Goal: Information Seeking & Learning: Check status

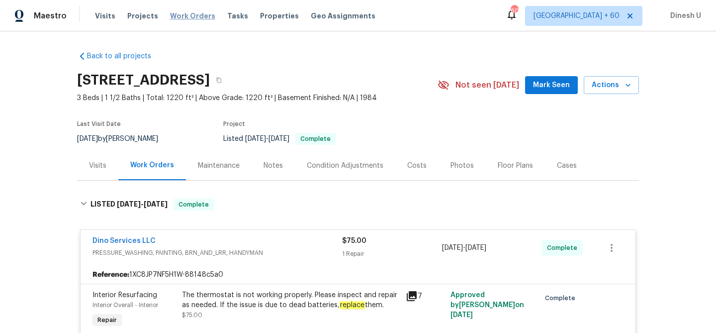
click at [192, 15] on span "Work Orders" at bounding box center [192, 16] width 45 height 10
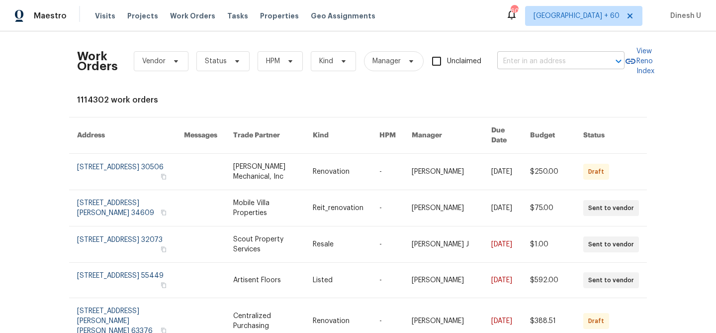
click at [535, 63] on input "text" at bounding box center [546, 61] width 99 height 15
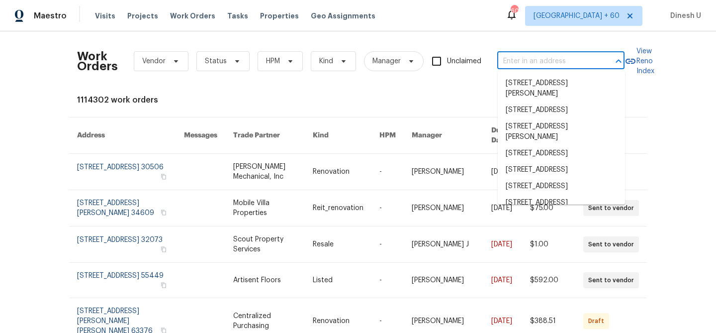
paste input "[STREET_ADDRESS]"
type input "[STREET_ADDRESS]"
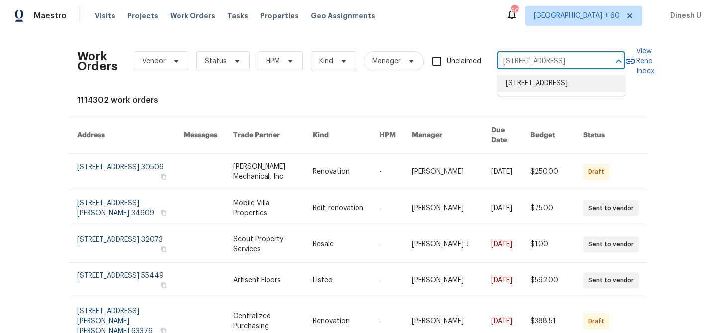
click at [526, 84] on li "[STREET_ADDRESS]" at bounding box center [561, 83] width 127 height 16
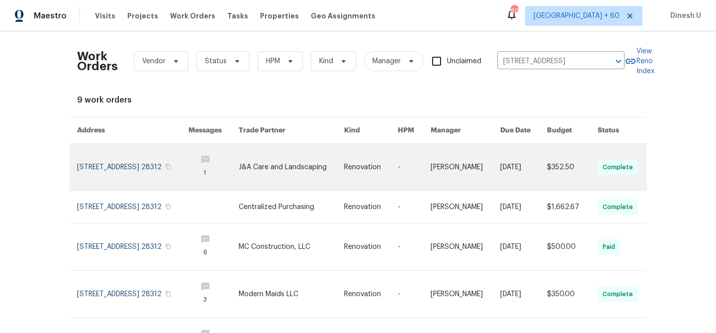
click at [140, 161] on link at bounding box center [132, 167] width 111 height 47
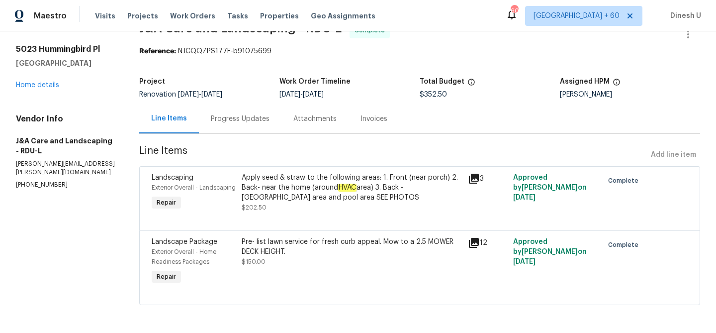
scroll to position [34, 0]
click at [29, 82] on link "Home details" at bounding box center [37, 85] width 43 height 7
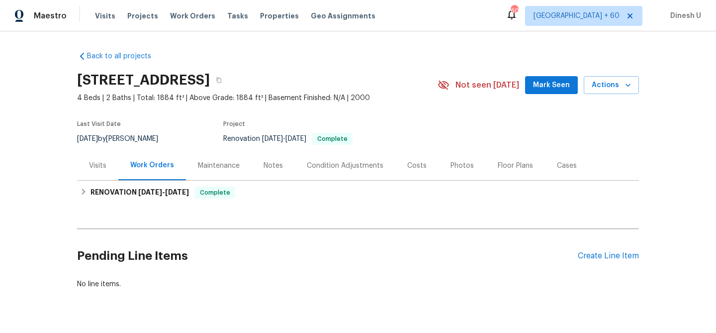
scroll to position [24, 0]
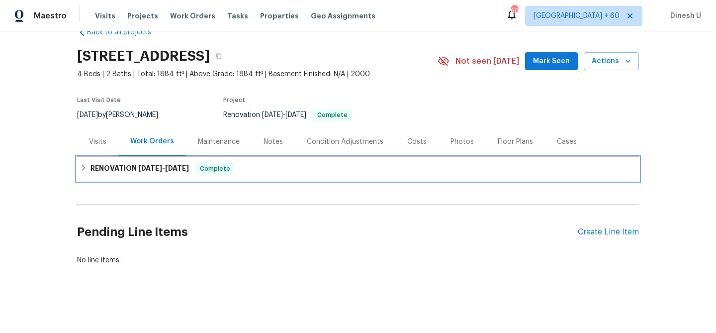
click at [153, 171] on span "8/4/25" at bounding box center [150, 168] width 24 height 7
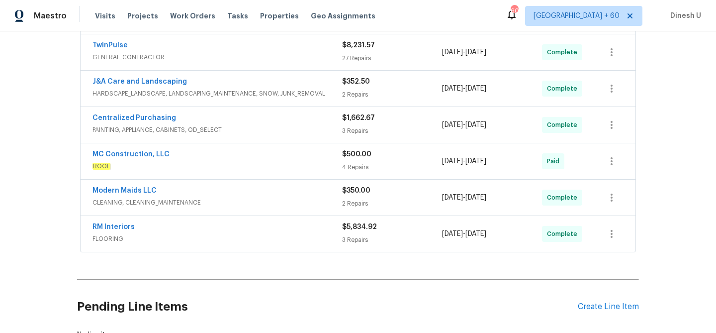
scroll to position [0, 0]
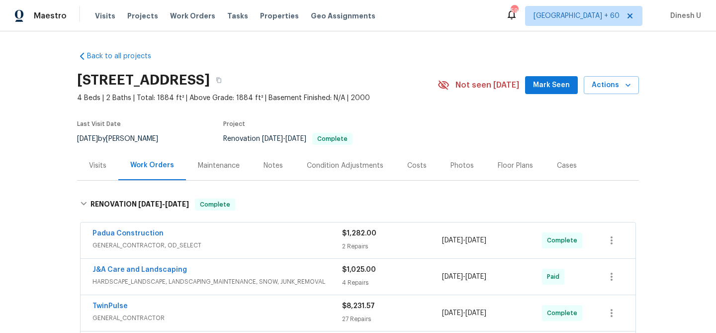
click at [101, 161] on div "Visits" at bounding box center [97, 166] width 17 height 10
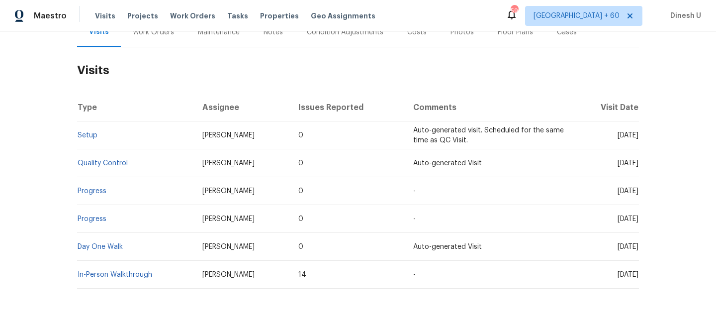
scroll to position [157, 0]
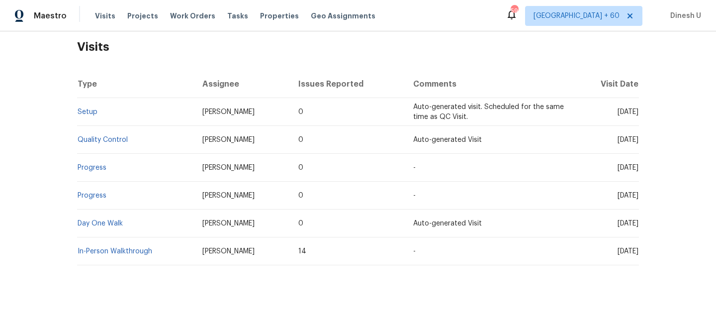
click at [83, 117] on td "Setup" at bounding box center [135, 112] width 117 height 28
click at [80, 110] on link "Setup" at bounding box center [88, 111] width 20 height 7
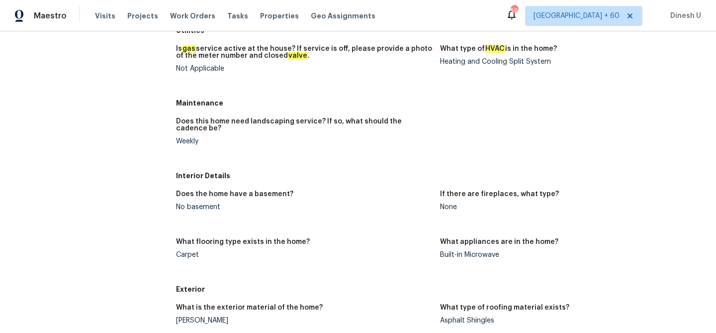
scroll to position [317, 0]
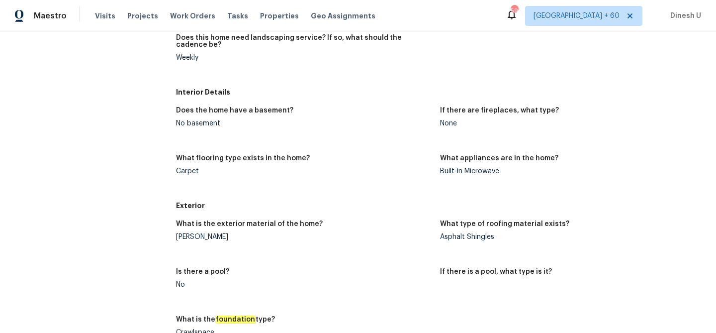
click at [207, 238] on div "Hardie Plank" at bounding box center [304, 236] width 256 height 7
copy div "Hardie Plank"
click at [195, 236] on div "Hardie Plank" at bounding box center [304, 236] width 256 height 7
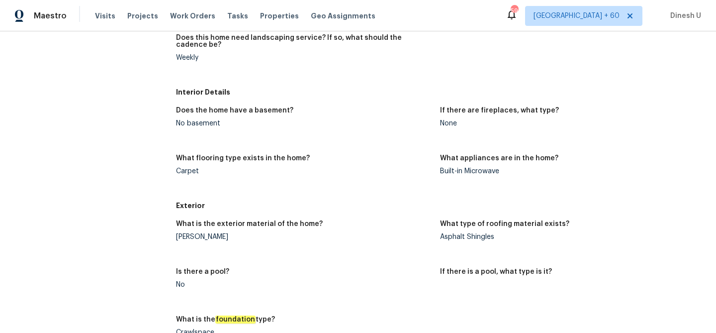
click at [195, 236] on div "Hardie Plank" at bounding box center [304, 236] width 256 height 7
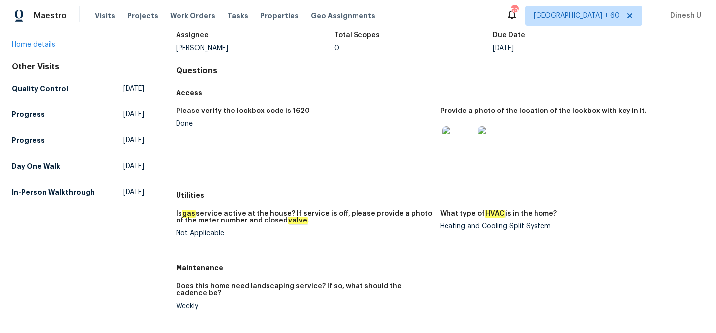
scroll to position [0, 0]
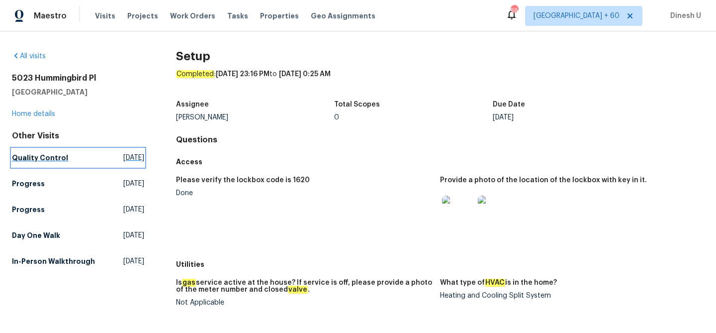
click at [123, 159] on span "Wed, Aug 20 2025" at bounding box center [133, 158] width 21 height 10
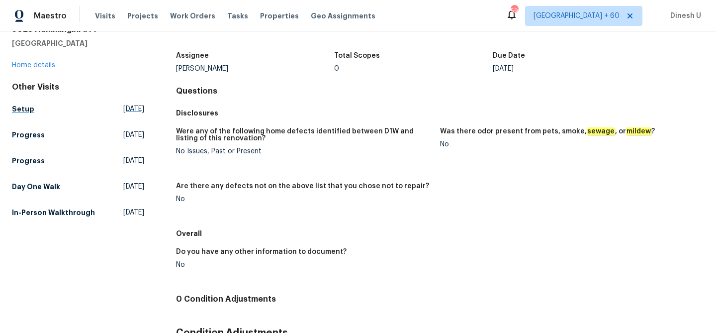
scroll to position [70, 0]
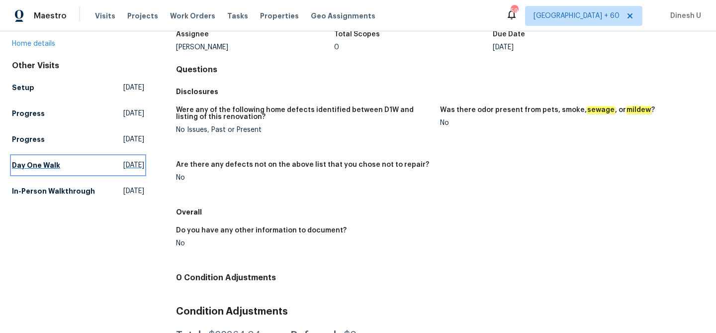
click at [123, 168] on span "Fri, Aug 01 2025" at bounding box center [133, 165] width 21 height 10
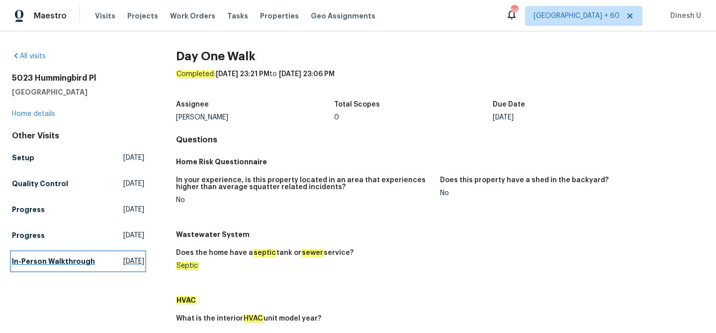
click at [124, 258] on span "Tue, Jul 22 2025" at bounding box center [133, 261] width 21 height 10
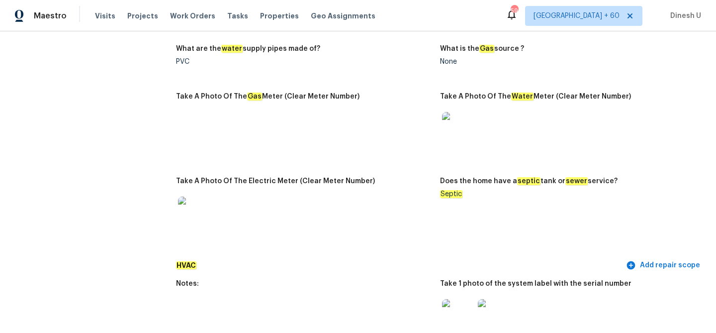
scroll to position [776, 0]
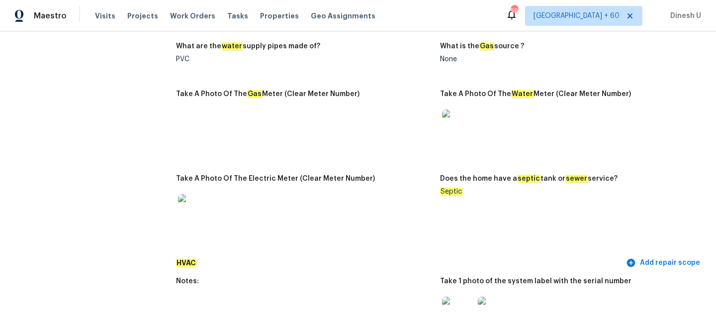
click at [455, 124] on img at bounding box center [458, 125] width 32 height 32
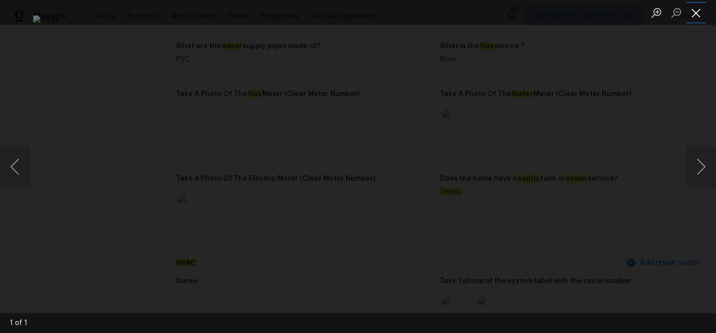
click at [695, 10] on button "Close lightbox" at bounding box center [696, 12] width 20 height 17
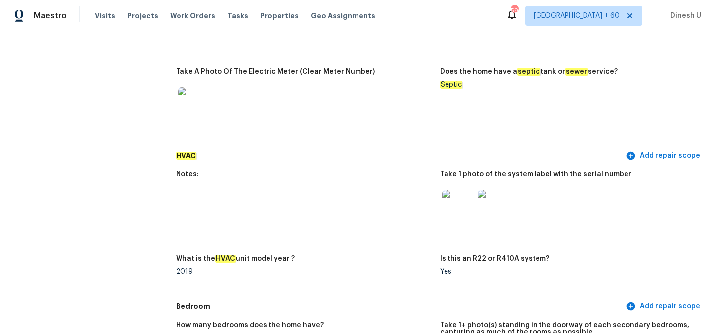
scroll to position [929, 0]
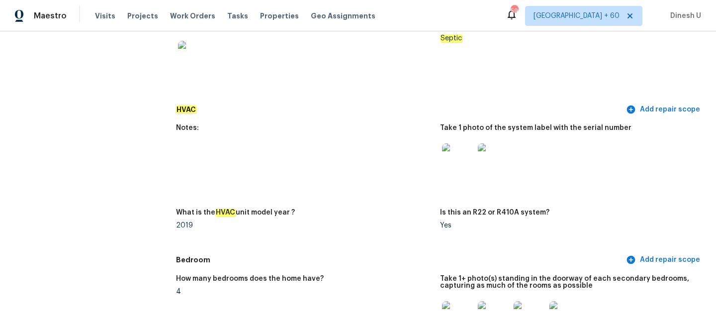
click at [455, 154] on img at bounding box center [458, 159] width 32 height 32
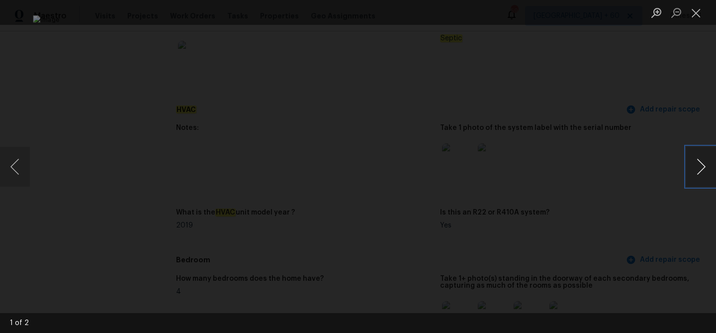
click at [699, 160] on button "Next image" at bounding box center [701, 167] width 30 height 40
click at [696, 15] on button "Close lightbox" at bounding box center [696, 12] width 20 height 17
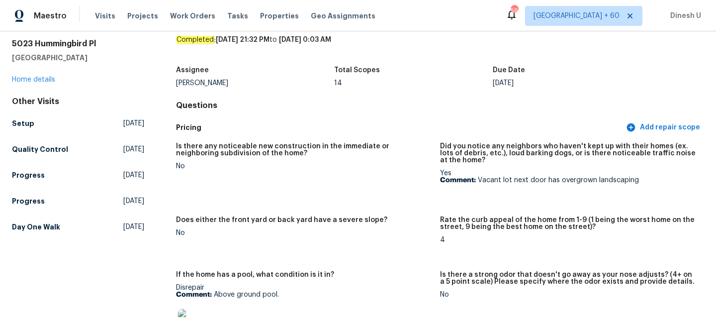
scroll to position [0, 0]
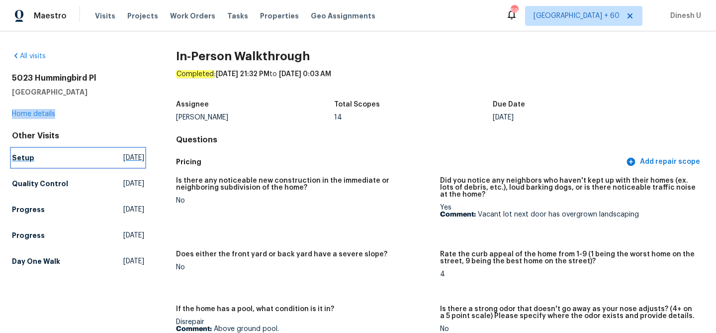
click at [123, 159] on span "Fri, Aug 22 2025" at bounding box center [133, 158] width 21 height 10
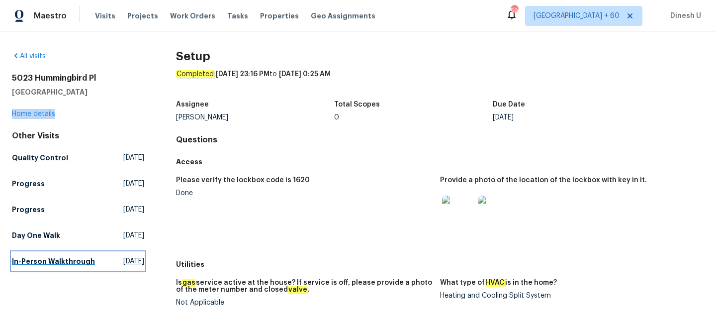
click at [123, 256] on span "Tue, Jul 22 2025" at bounding box center [133, 261] width 21 height 10
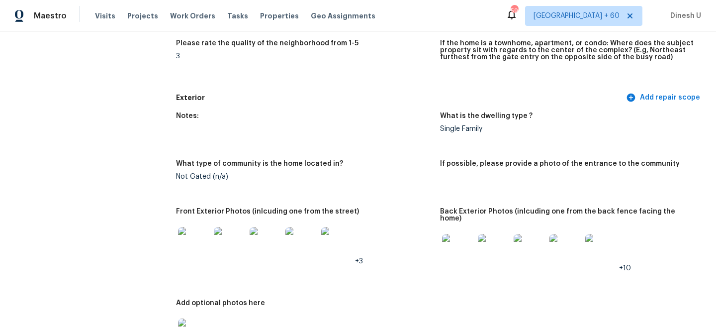
scroll to position [399, 0]
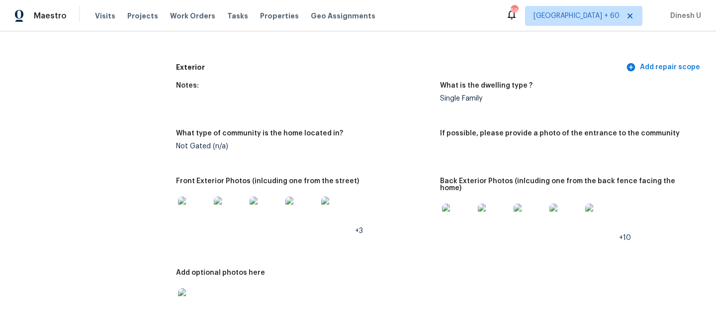
click at [188, 213] on img at bounding box center [194, 212] width 32 height 32
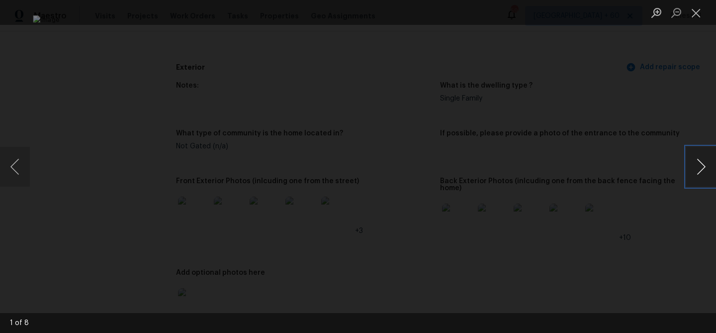
click at [702, 159] on button "Next image" at bounding box center [701, 167] width 30 height 40
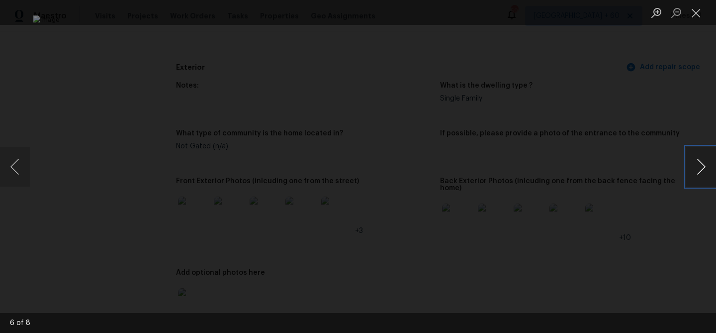
click at [702, 159] on button "Next image" at bounding box center [701, 167] width 30 height 40
click at [693, 11] on button "Close lightbox" at bounding box center [696, 12] width 20 height 17
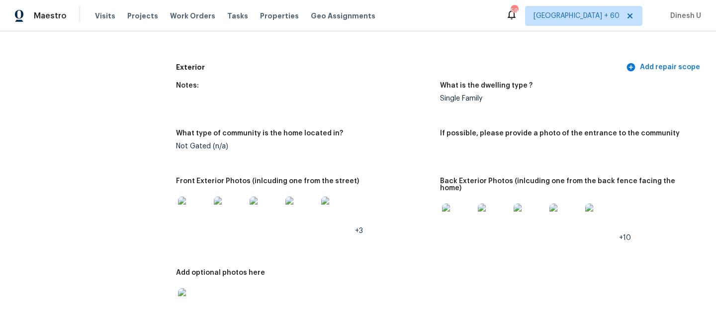
click at [463, 207] on img at bounding box center [458, 219] width 32 height 32
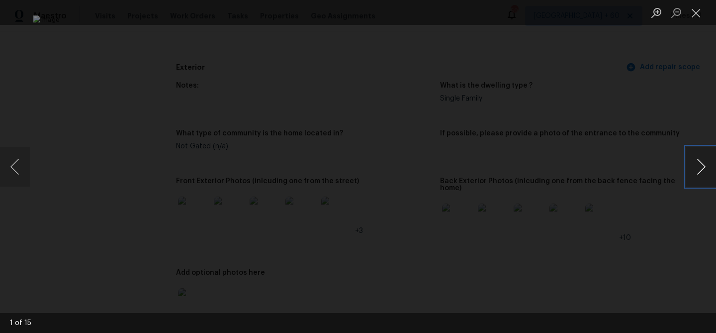
click at [700, 168] on button "Next image" at bounding box center [701, 167] width 30 height 40
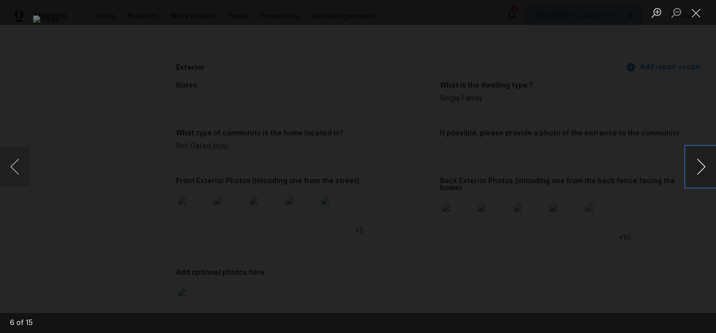
click at [700, 168] on button "Next image" at bounding box center [701, 167] width 30 height 40
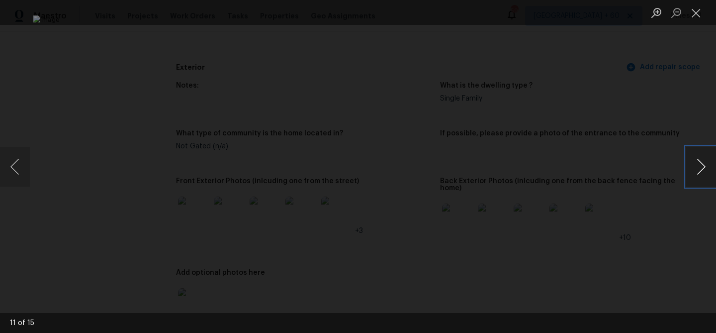
click at [700, 168] on button "Next image" at bounding box center [701, 167] width 30 height 40
click at [699, 9] on button "Close lightbox" at bounding box center [696, 12] width 20 height 17
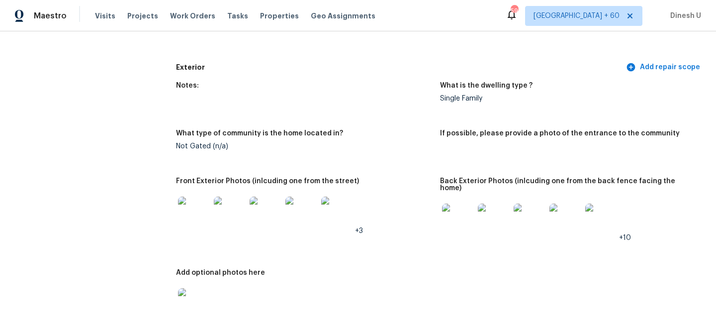
click at [444, 212] on img at bounding box center [458, 219] width 32 height 32
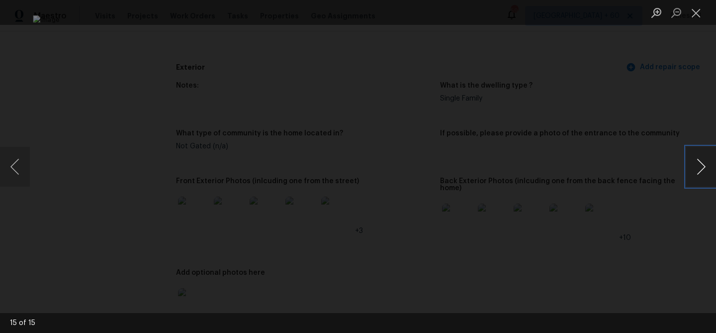
click at [702, 163] on button "Next image" at bounding box center [701, 167] width 30 height 40
click at [694, 6] on button "Close lightbox" at bounding box center [696, 12] width 20 height 17
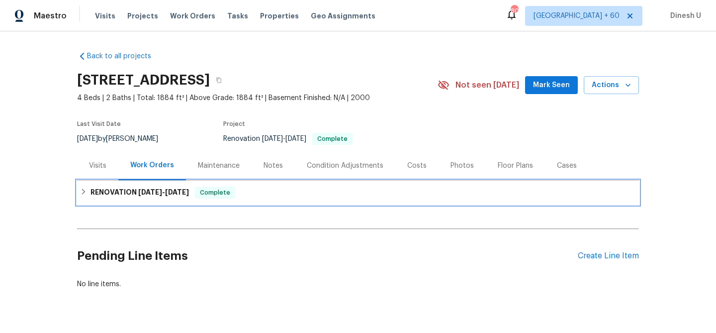
click at [126, 187] on h6 "RENOVATION 8/4/25 - 8/21/25" at bounding box center [139, 192] width 98 height 12
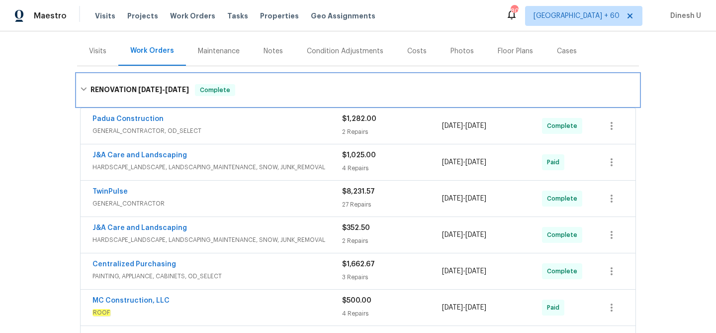
scroll to position [117, 0]
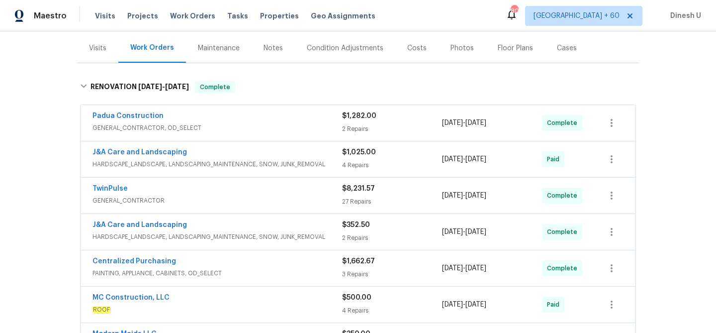
click at [357, 128] on div "2 Repairs" at bounding box center [392, 129] width 100 height 10
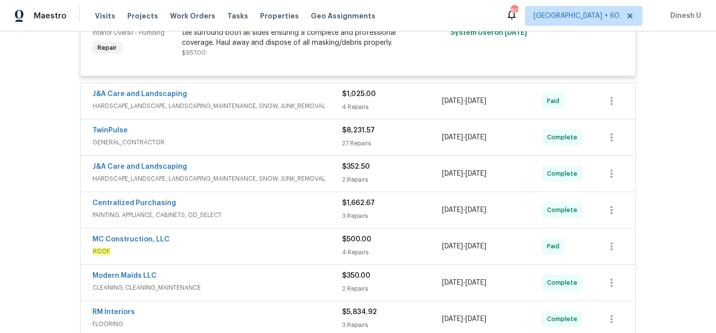
scroll to position [409, 0]
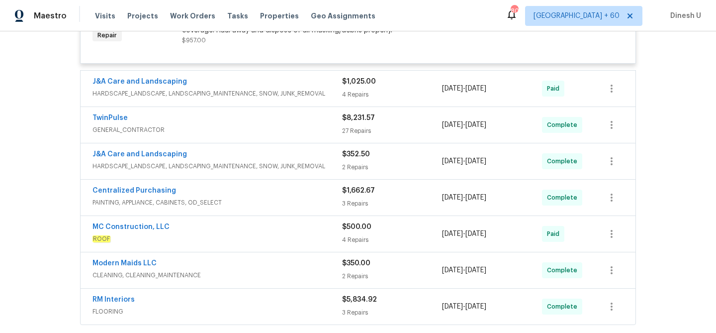
click at [357, 92] on div "4 Repairs" at bounding box center [392, 94] width 100 height 10
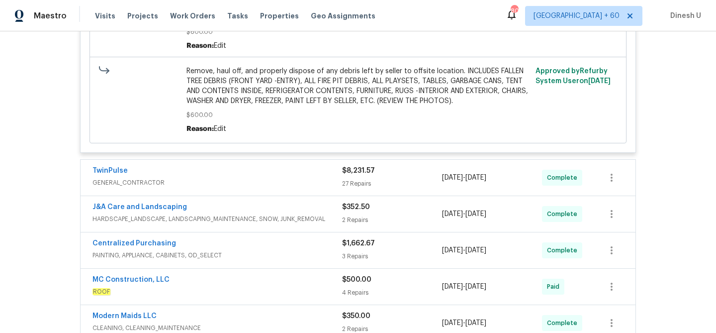
scroll to position [1090, 0]
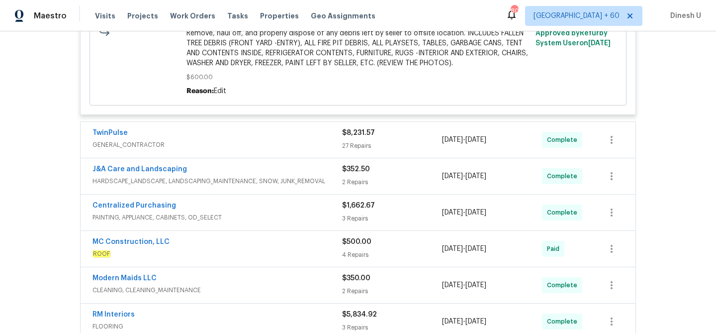
click at [366, 146] on div "27 Repairs" at bounding box center [392, 146] width 100 height 10
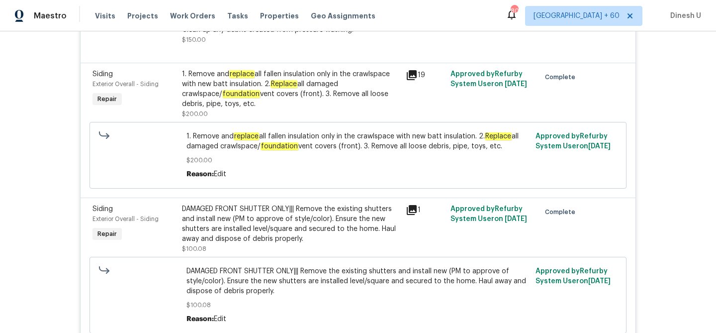
scroll to position [2020, 0]
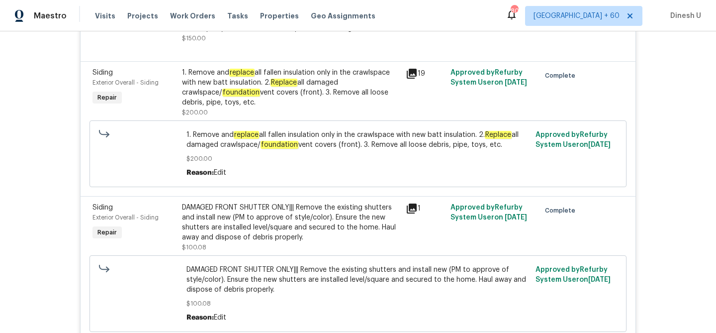
click at [411, 79] on icon at bounding box center [412, 74] width 10 height 10
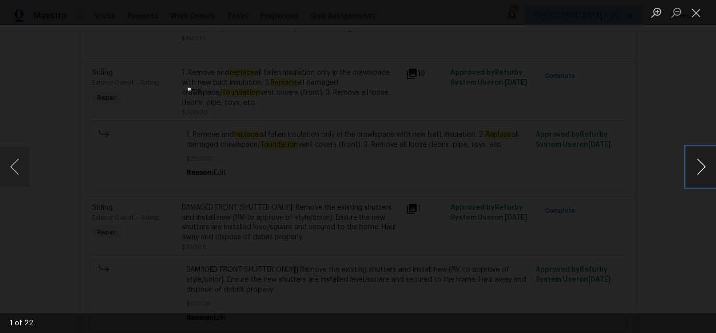
click at [703, 163] on button "Next image" at bounding box center [701, 167] width 30 height 40
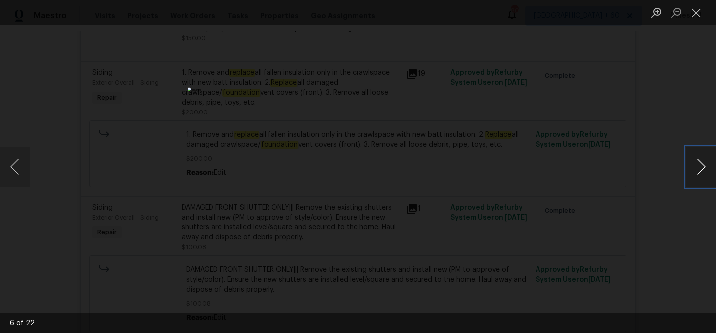
click at [703, 163] on button "Next image" at bounding box center [701, 167] width 30 height 40
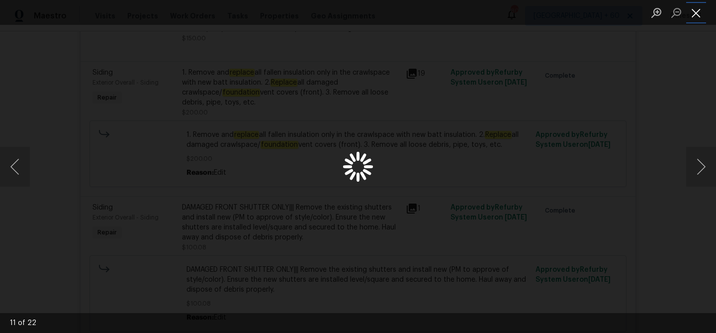
click at [697, 6] on button "Close lightbox" at bounding box center [696, 12] width 20 height 17
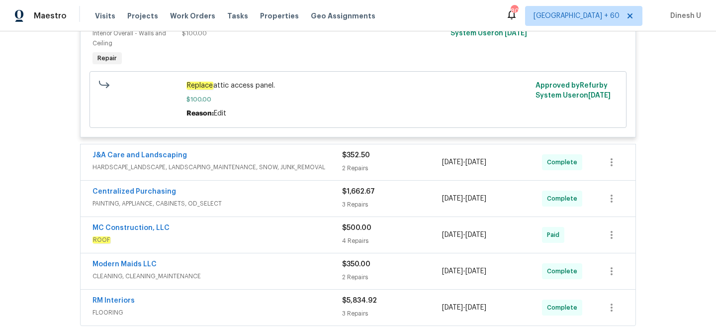
scroll to position [4095, 0]
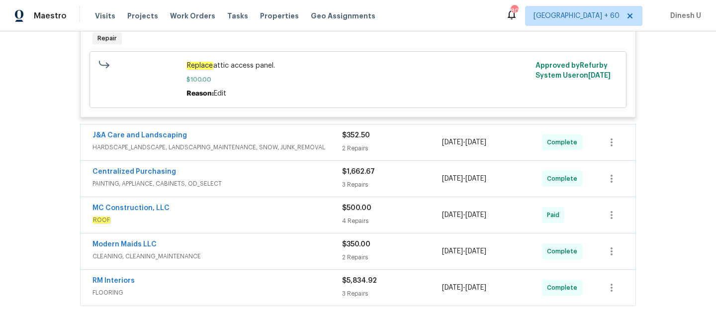
click at [344, 143] on div "2 Repairs" at bounding box center [392, 148] width 100 height 10
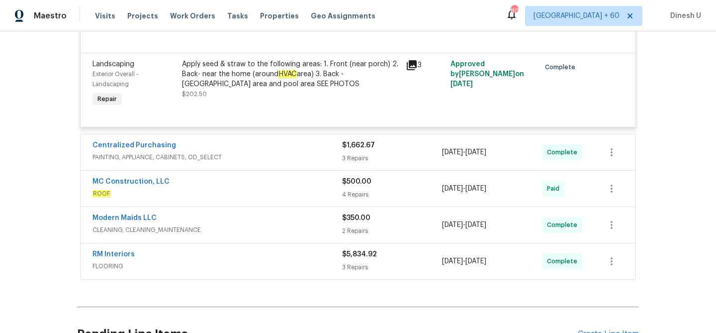
scroll to position [4315, 0]
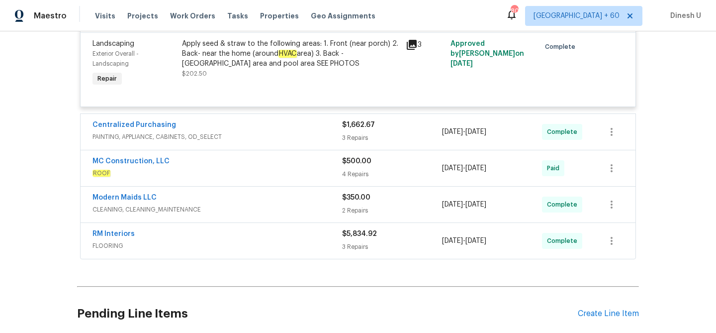
click at [353, 133] on div "3 Repairs" at bounding box center [392, 138] width 100 height 10
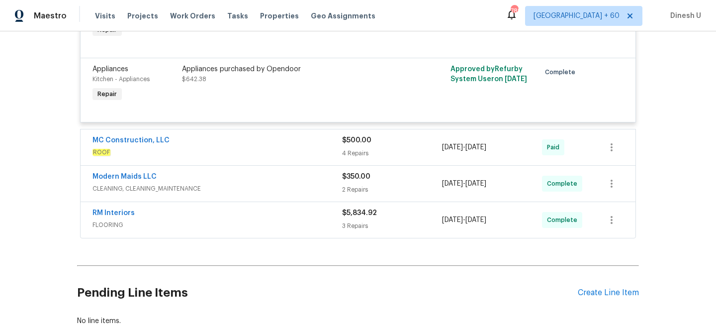
scroll to position [4585, 0]
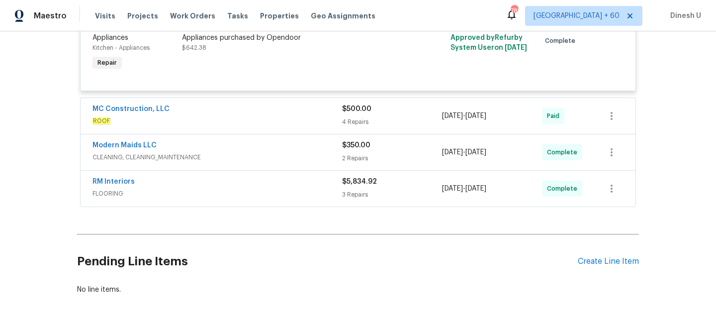
click at [355, 104] on div "$500.00" at bounding box center [392, 109] width 100 height 10
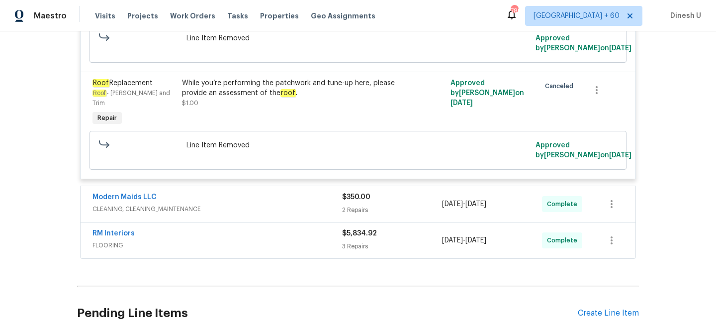
scroll to position [5028, 0]
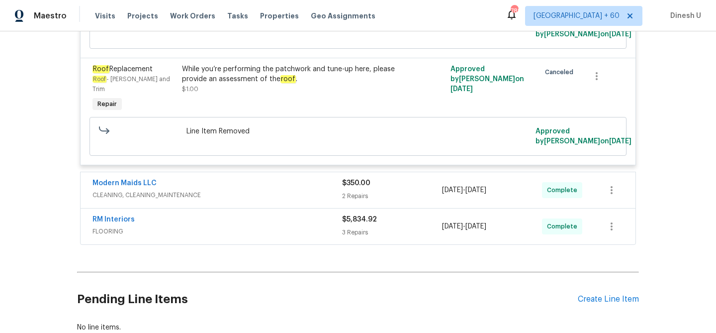
click at [351, 191] on div "2 Repairs" at bounding box center [392, 196] width 100 height 10
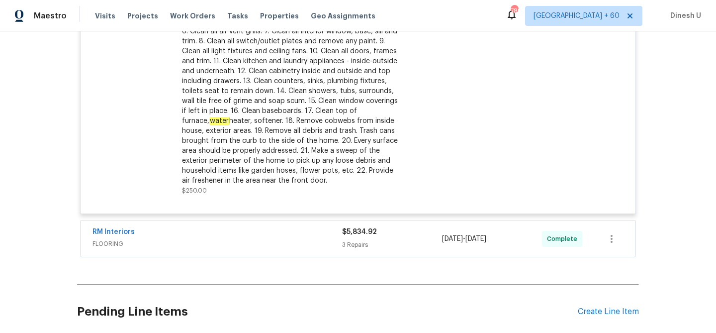
scroll to position [5416, 0]
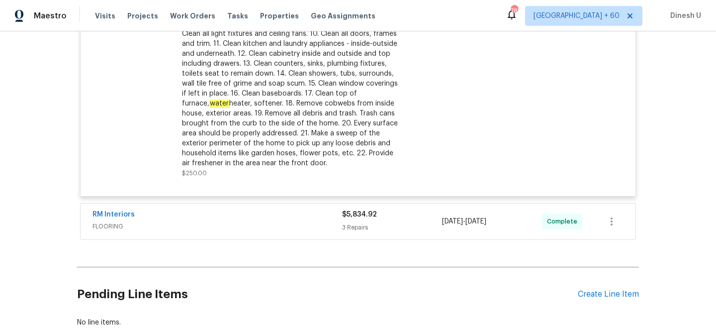
click at [360, 222] on div "3 Repairs" at bounding box center [392, 227] width 100 height 10
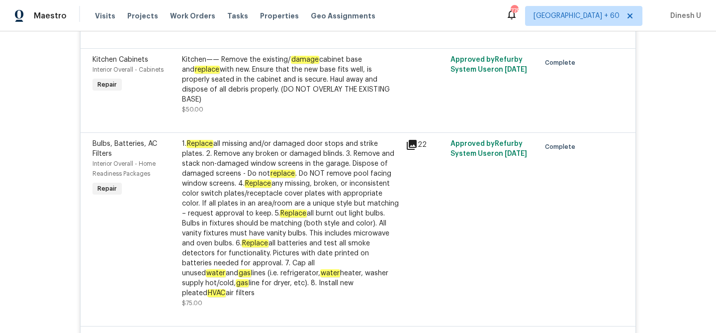
scroll to position [4181, 0]
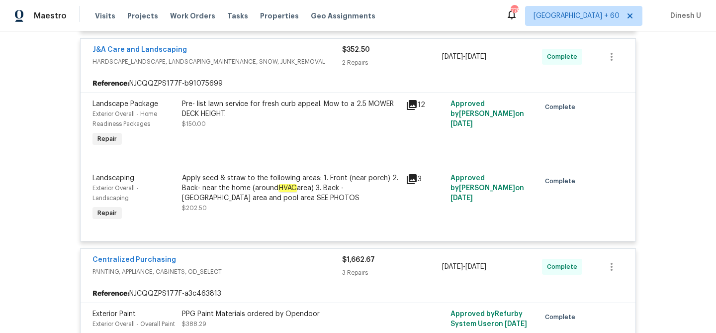
click at [418, 173] on div "3" at bounding box center [425, 179] width 39 height 12
click at [412, 173] on icon at bounding box center [412, 179] width 12 height 12
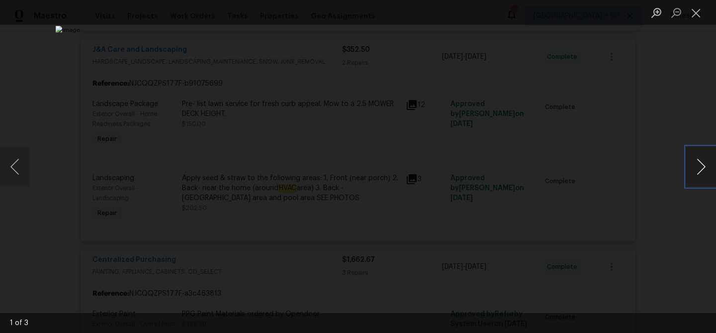
click at [694, 157] on button "Next image" at bounding box center [701, 167] width 30 height 40
click at [697, 20] on button "Close lightbox" at bounding box center [696, 12] width 20 height 17
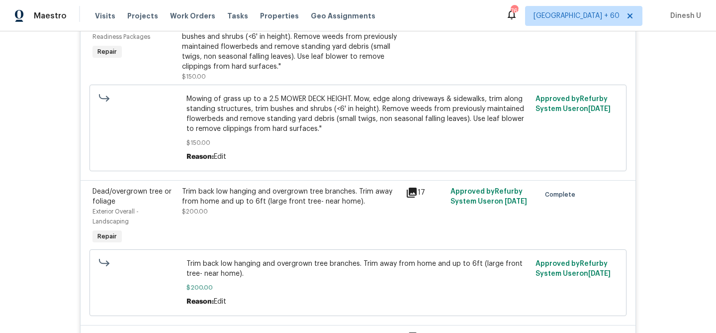
scroll to position [0, 0]
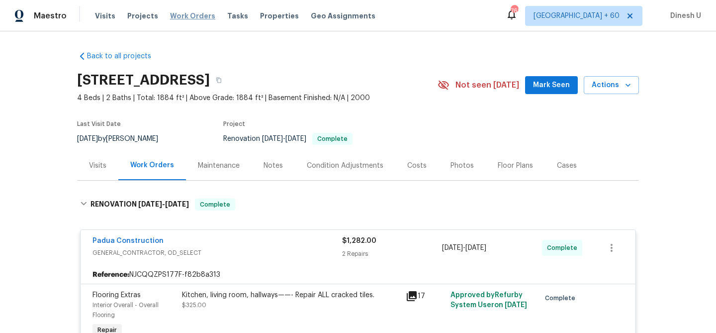
click at [182, 12] on span "Work Orders" at bounding box center [192, 16] width 45 height 10
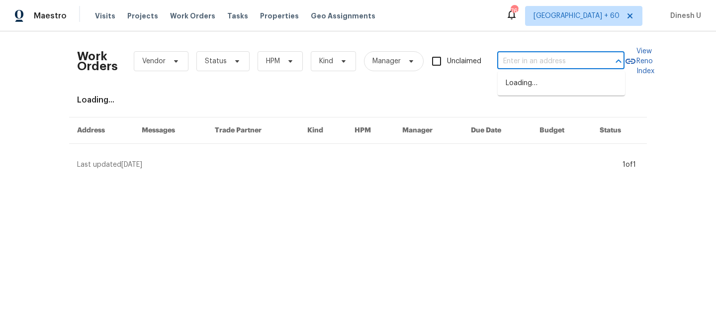
click at [522, 63] on input "text" at bounding box center [546, 61] width 99 height 15
paste input "1411 Swaying Branch Ln, Clover, SC 29710"
type input "1411 Swaying Branch Ln, Clover, SC 29710"
click at [516, 84] on li "1411 Swaying Branch Ln, Clover, SC 29710" at bounding box center [561, 83] width 127 height 16
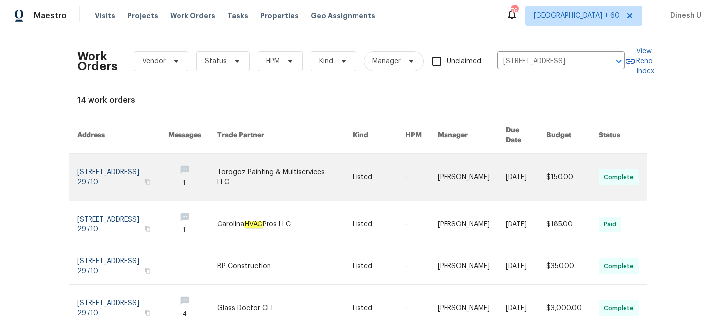
click at [117, 154] on link at bounding box center [122, 177] width 91 height 47
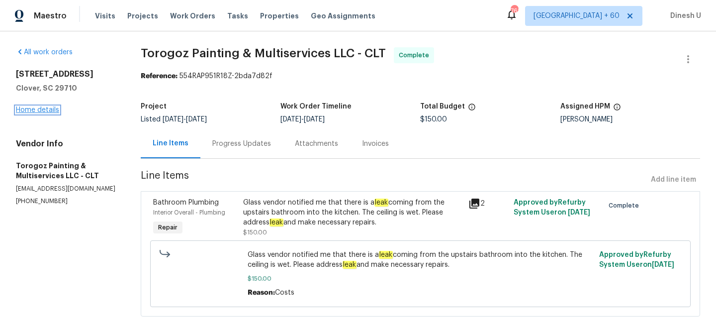
click at [28, 108] on link "Home details" at bounding box center [37, 109] width 43 height 7
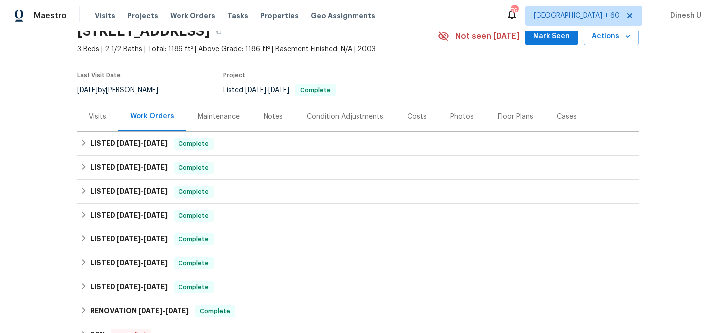
scroll to position [68, 0]
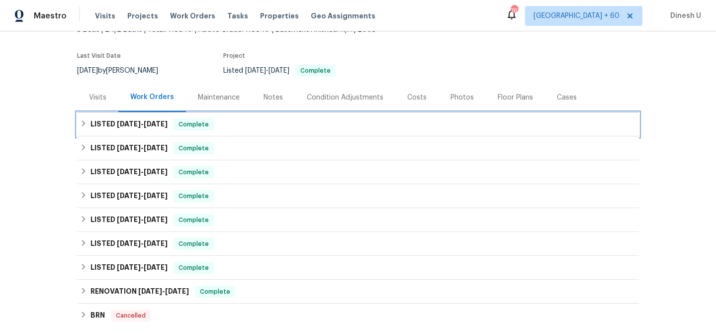
click at [147, 116] on div "LISTED 8/7/25 - 8/11/25 Complete" at bounding box center [358, 124] width 562 height 24
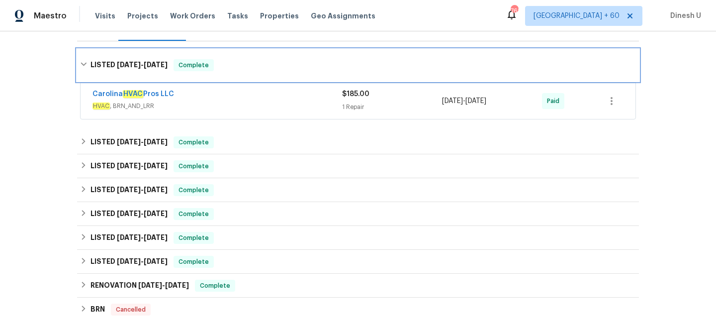
scroll to position [146, 0]
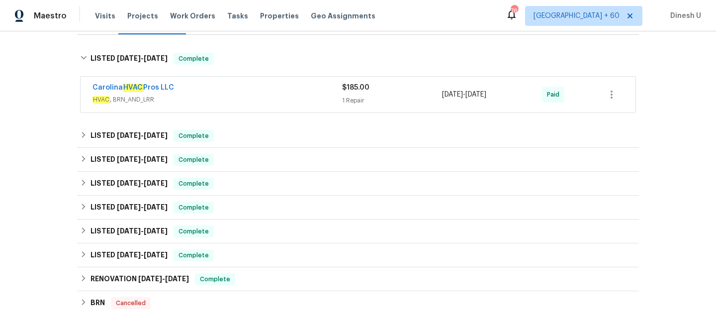
click at [349, 101] on div "1 Repair" at bounding box center [392, 100] width 100 height 10
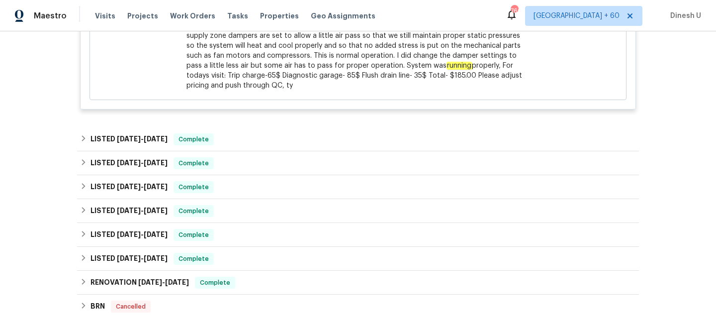
scroll to position [409, 0]
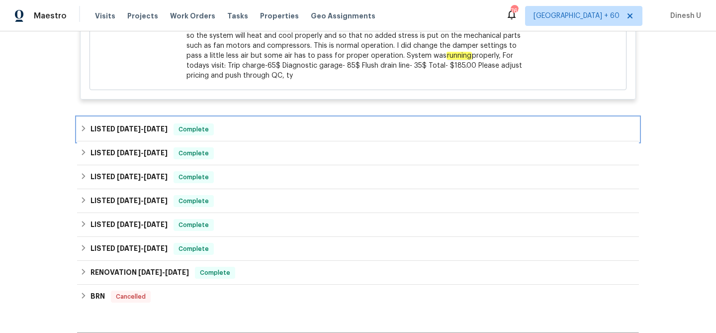
click at [155, 130] on span "8/11/25" at bounding box center [156, 128] width 24 height 7
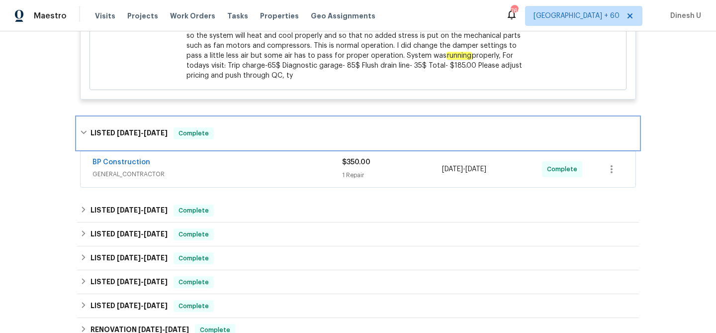
scroll to position [463, 0]
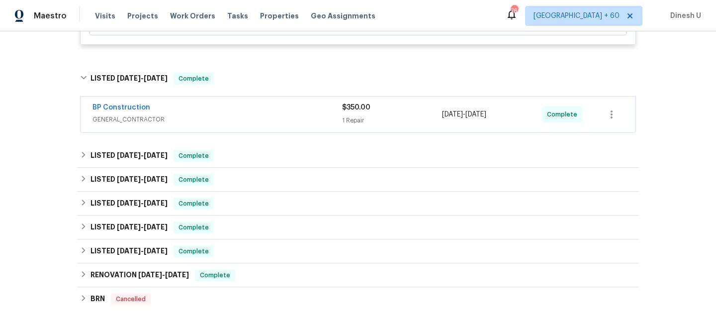
click at [348, 116] on div "1 Repair" at bounding box center [392, 120] width 100 height 10
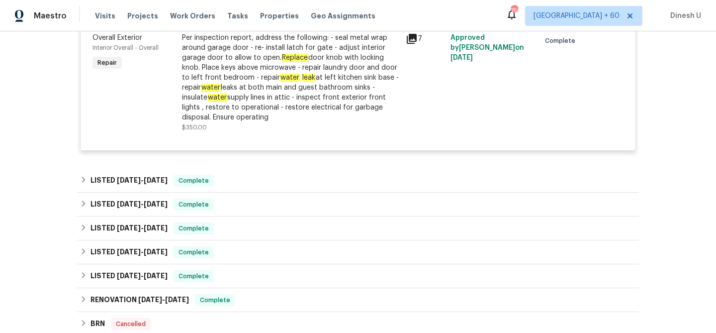
scroll to position [595, 0]
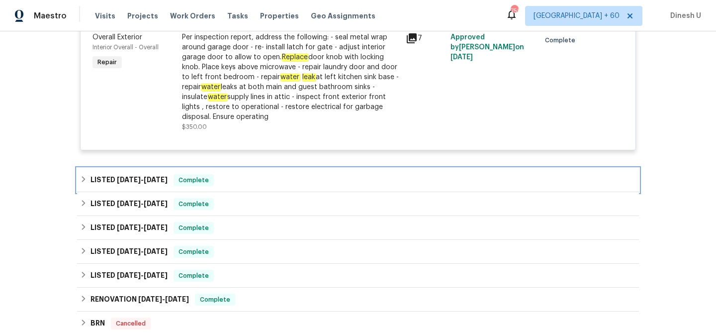
click at [150, 179] on span "8/14/25" at bounding box center [156, 179] width 24 height 7
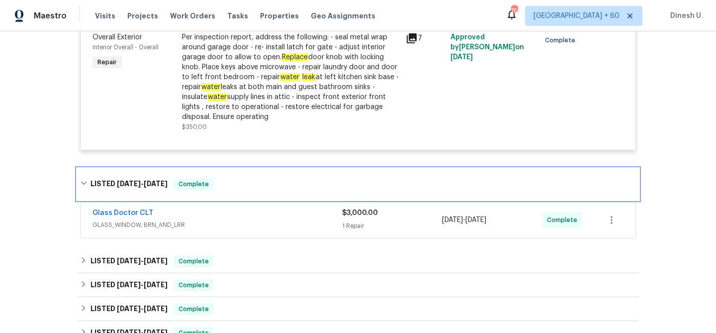
scroll to position [655, 0]
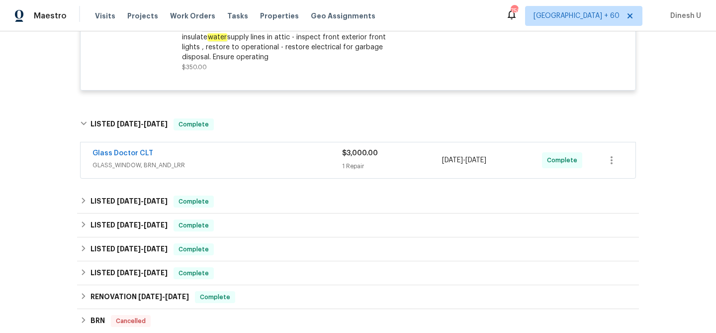
click at [349, 165] on div "1 Repair" at bounding box center [392, 166] width 100 height 10
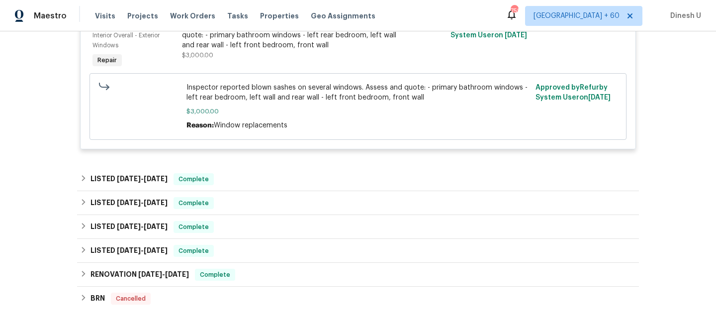
scroll to position [852, 0]
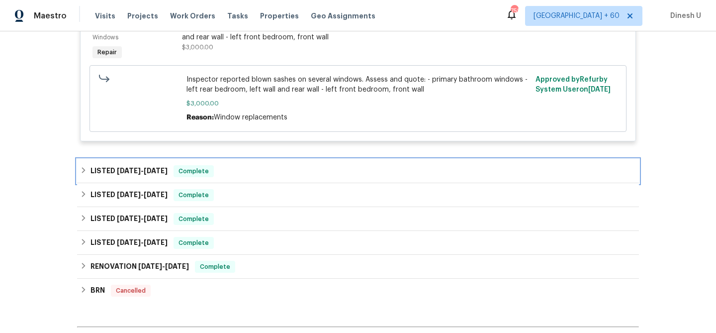
click at [148, 171] on span "8/20/25" at bounding box center [156, 170] width 24 height 7
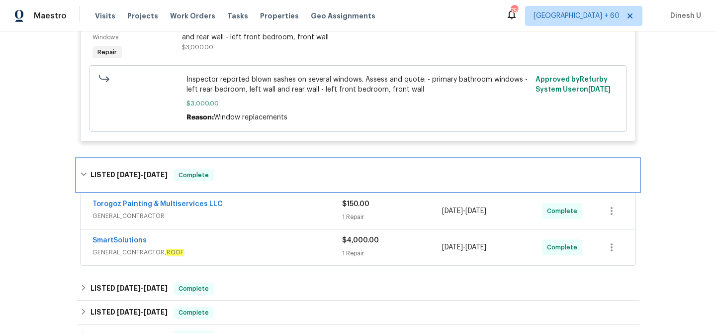
scroll to position [919, 0]
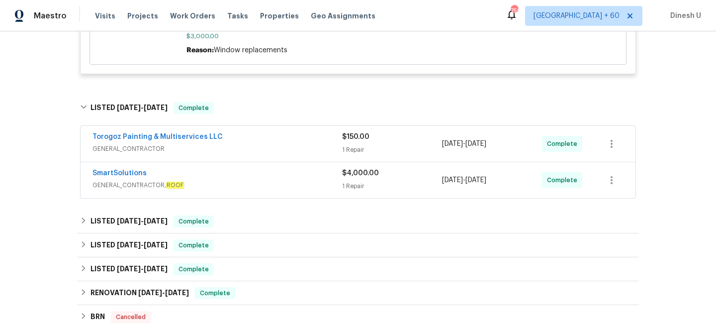
click at [356, 155] on div "1 Repair" at bounding box center [392, 150] width 100 height 10
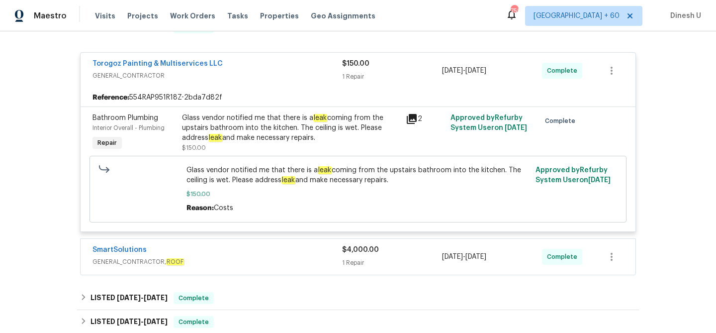
scroll to position [1006, 0]
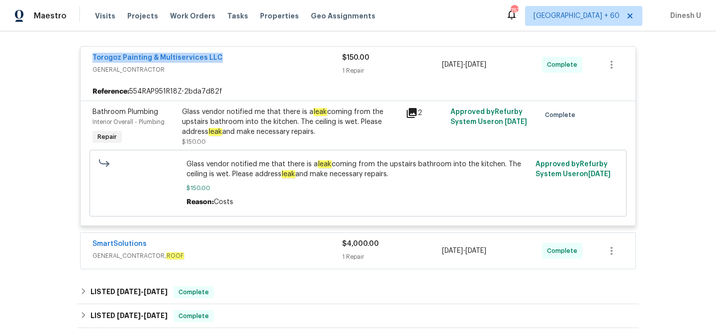
click at [408, 112] on icon at bounding box center [412, 113] width 12 height 12
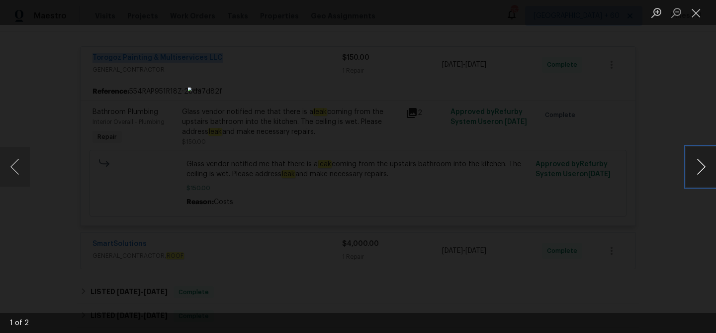
click at [703, 168] on button "Next image" at bounding box center [701, 167] width 30 height 40
click at [698, 9] on button "Close lightbox" at bounding box center [696, 12] width 20 height 17
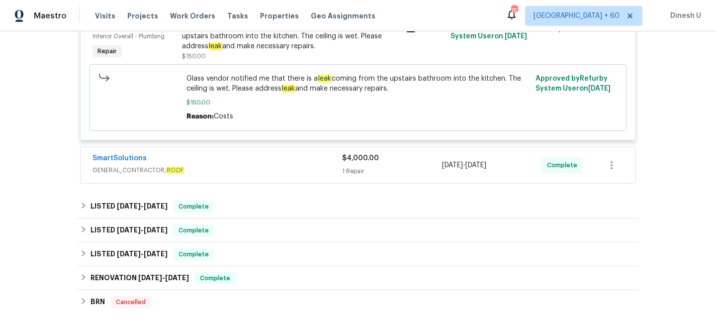
scroll to position [1109, 0]
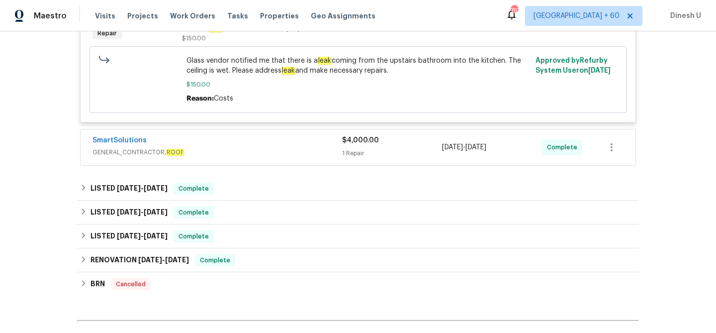
click at [360, 154] on div "1 Repair" at bounding box center [392, 153] width 100 height 10
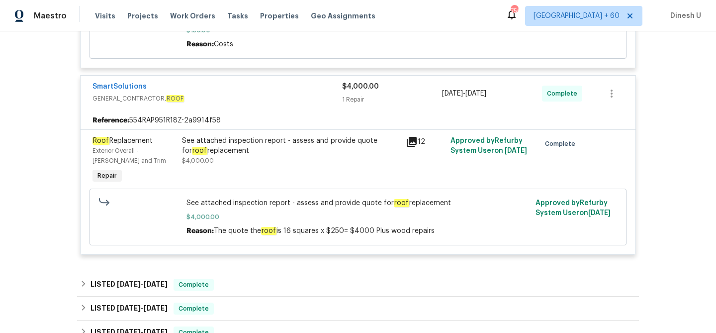
scroll to position [1164, 0]
click at [416, 141] on icon at bounding box center [412, 141] width 10 height 10
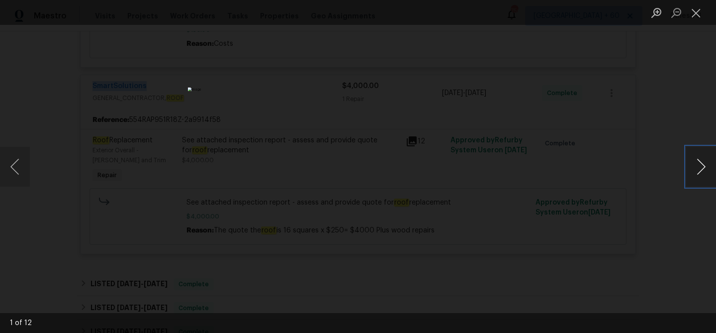
click at [711, 164] on button "Next image" at bounding box center [701, 167] width 30 height 40
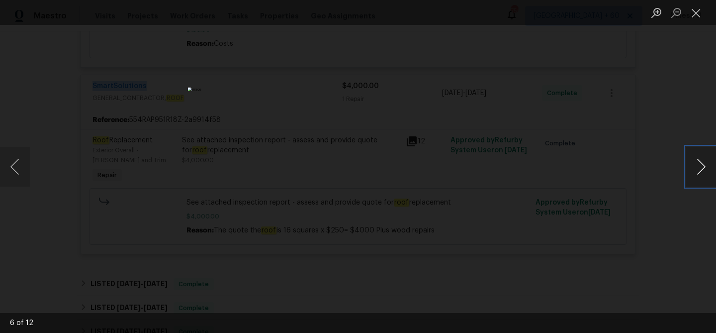
click at [688, 176] on button "Next image" at bounding box center [701, 167] width 30 height 40
click at [700, 11] on button "Close lightbox" at bounding box center [696, 12] width 20 height 17
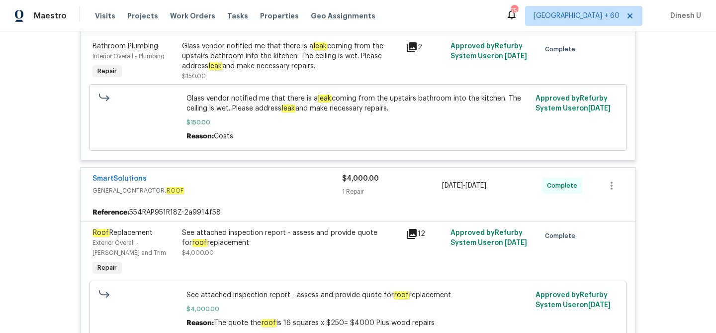
scroll to position [1031, 0]
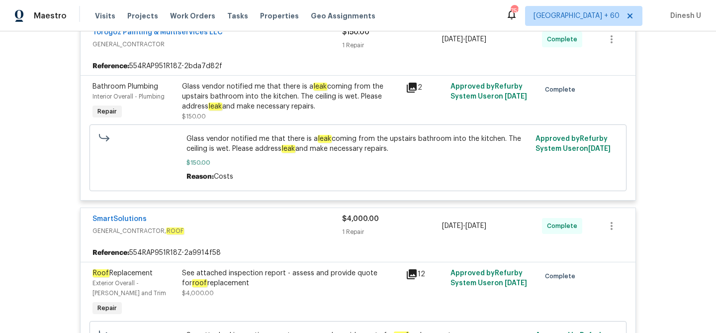
click at [256, 159] on span "$150.00" at bounding box center [358, 163] width 344 height 10
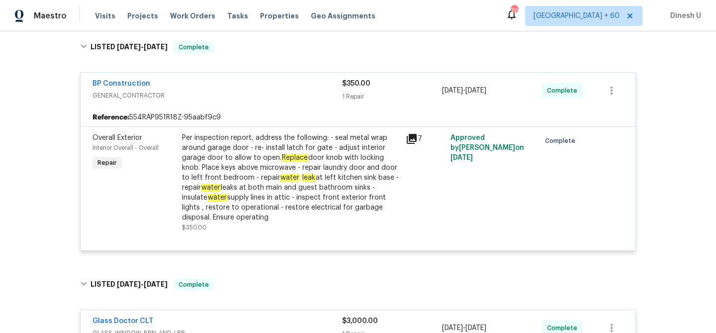
scroll to position [0, 0]
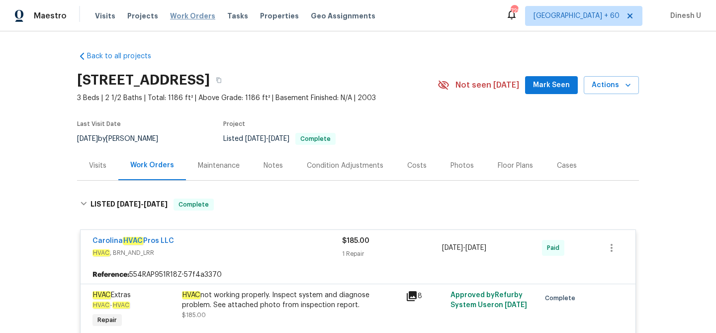
click at [180, 17] on span "Work Orders" at bounding box center [192, 16] width 45 height 10
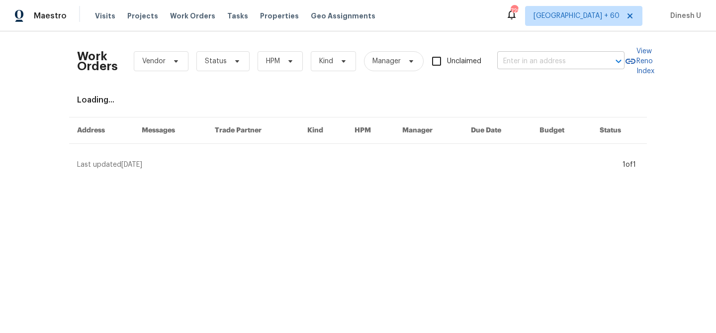
click at [544, 65] on input "text" at bounding box center [546, 61] width 99 height 15
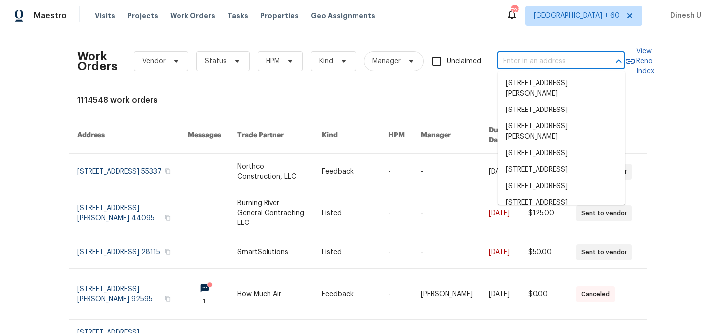
paste input "129 Elite Way, McDonough, GA 30252"
type input "129 Elite Way, McDonough, GA 30252"
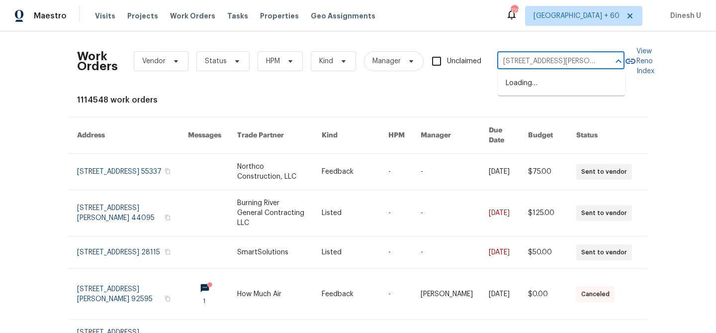
scroll to position [0, 28]
click at [524, 85] on li "129 Elite Way, McDonough, GA 30252" at bounding box center [561, 88] width 127 height 27
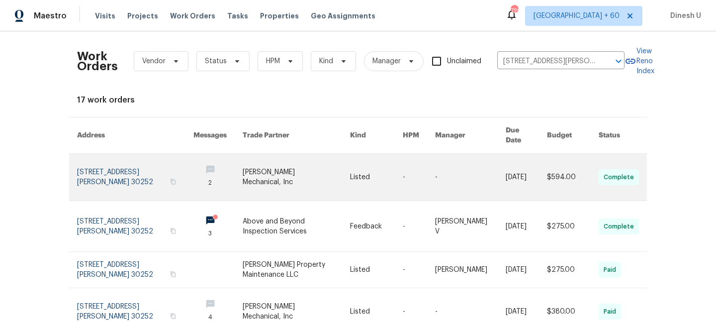
click at [121, 166] on link at bounding box center [135, 177] width 116 height 47
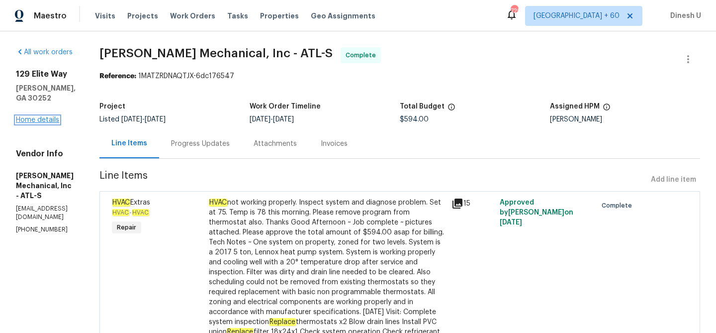
click at [41, 116] on link "Home details" at bounding box center [37, 119] width 43 height 7
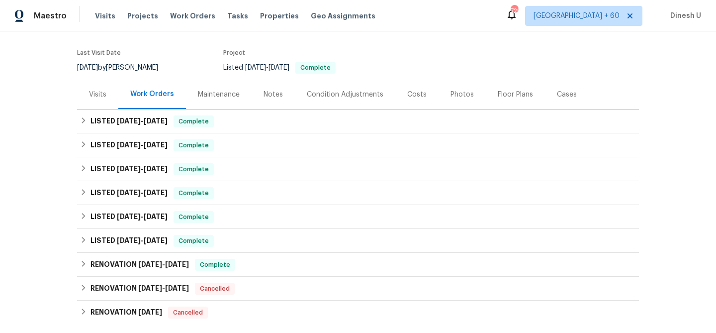
scroll to position [85, 0]
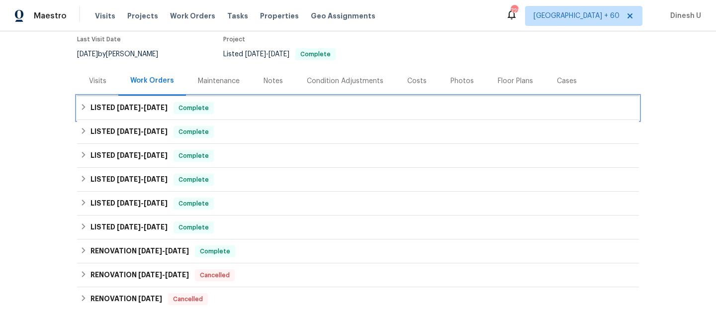
click at [139, 108] on span "8/19/25" at bounding box center [129, 107] width 24 height 7
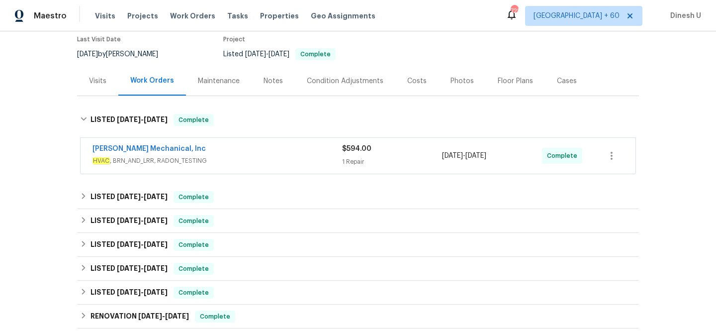
click at [342, 156] on span "HVAC , BRN_AND_LRR, RADON_TESTING" at bounding box center [217, 161] width 250 height 10
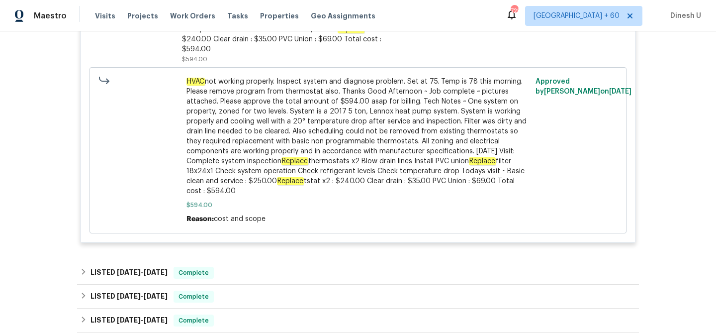
scroll to position [454, 0]
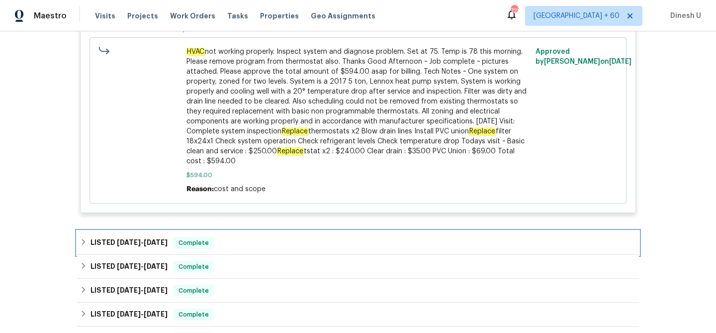
click at [150, 239] on span "8/1/25" at bounding box center [156, 242] width 24 height 7
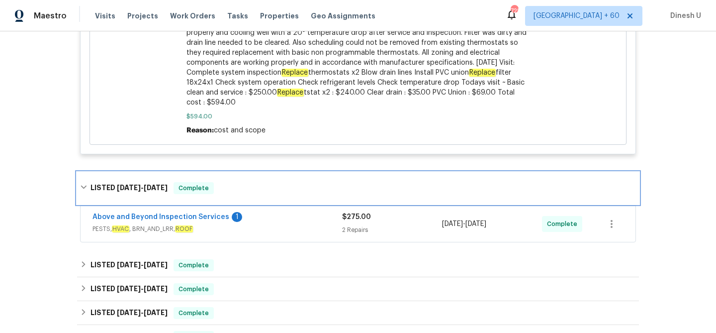
scroll to position [523, 0]
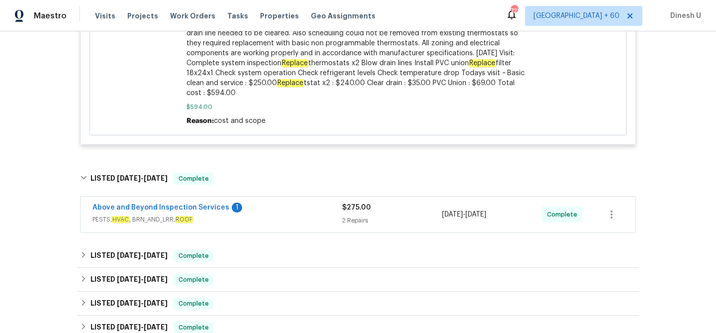
click at [344, 215] on div "2 Repairs" at bounding box center [392, 220] width 100 height 10
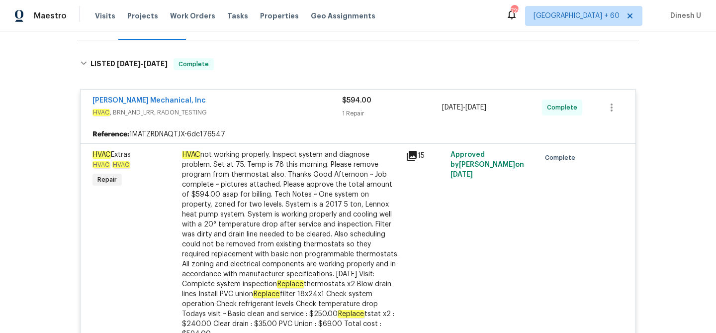
scroll to position [76, 0]
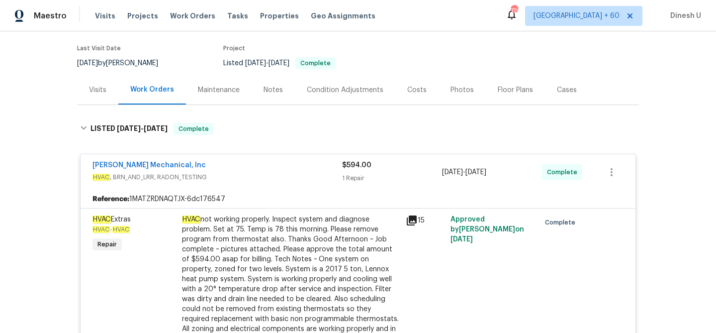
click at [305, 197] on div "Reference: 1MATZRDNAQTJX-6dc176547" at bounding box center [358, 199] width 555 height 18
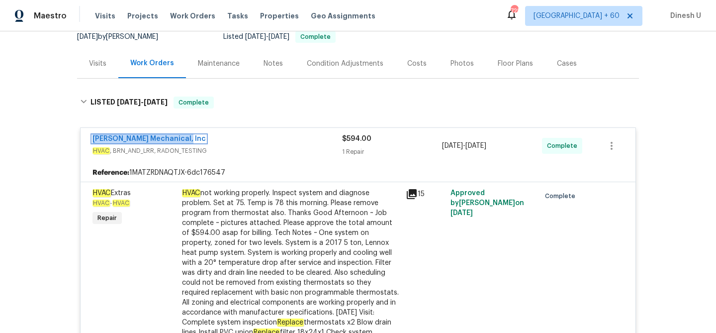
scroll to position [0, 0]
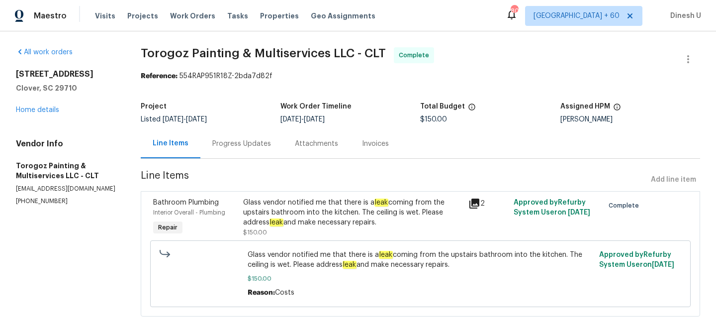
click at [263, 147] on div "Progress Updates" at bounding box center [241, 144] width 59 height 10
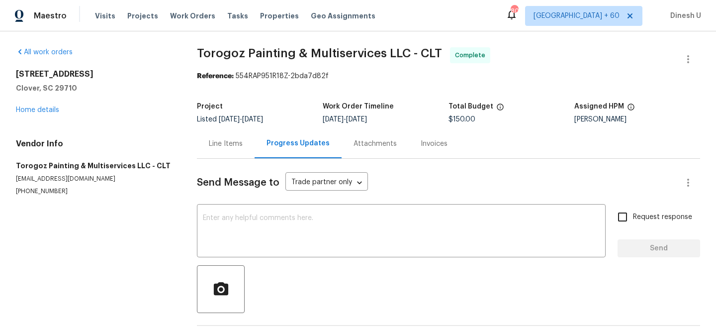
click at [228, 143] on div "Line Items" at bounding box center [226, 144] width 34 height 10
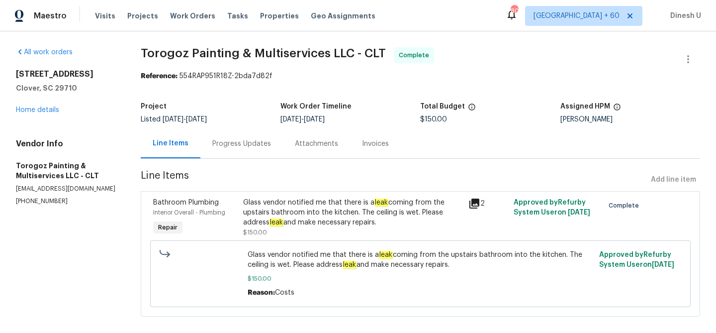
click at [475, 204] on icon at bounding box center [474, 203] width 12 height 12
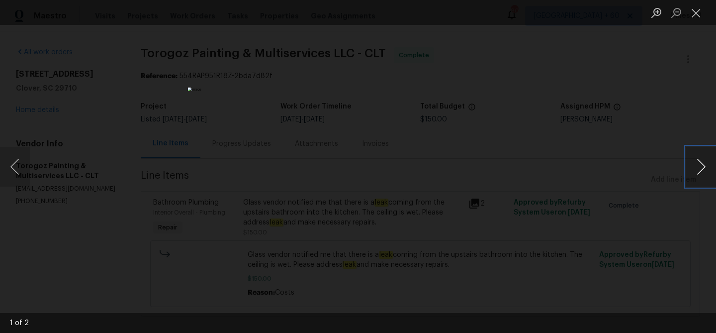
click at [699, 165] on button "Next image" at bounding box center [701, 167] width 30 height 40
click at [698, 13] on button "Close lightbox" at bounding box center [696, 12] width 20 height 17
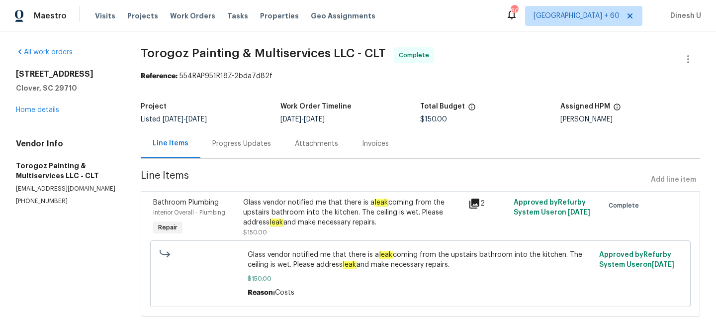
click at [362, 146] on div "Invoices" at bounding box center [375, 144] width 27 height 10
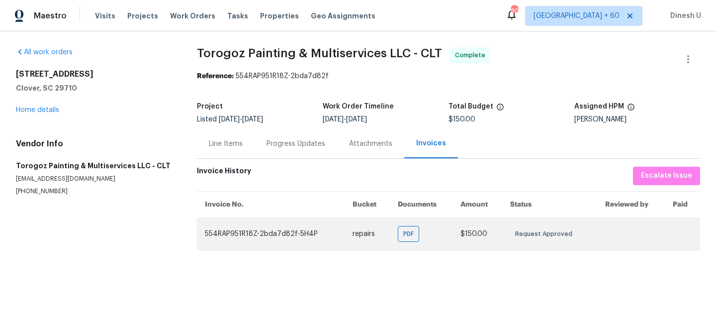
click at [423, 233] on td "PDF" at bounding box center [421, 233] width 63 height 32
click at [412, 233] on span "PDF" at bounding box center [410, 234] width 14 height 10
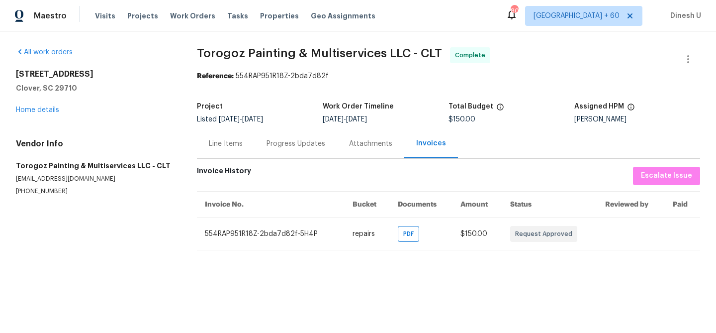
click at [210, 145] on div "Line Items" at bounding box center [226, 144] width 34 height 10
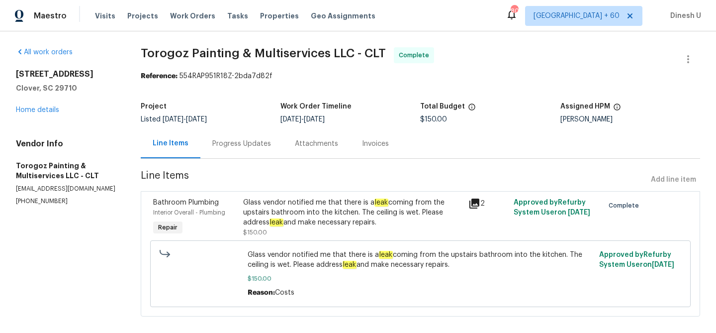
click at [229, 150] on div "Progress Updates" at bounding box center [241, 143] width 83 height 29
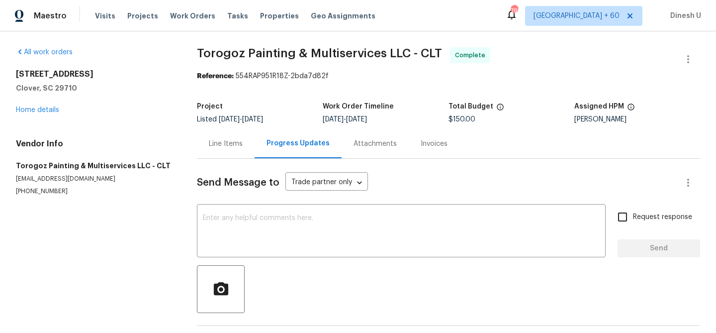
click at [227, 142] on div "Line Items" at bounding box center [226, 144] width 34 height 10
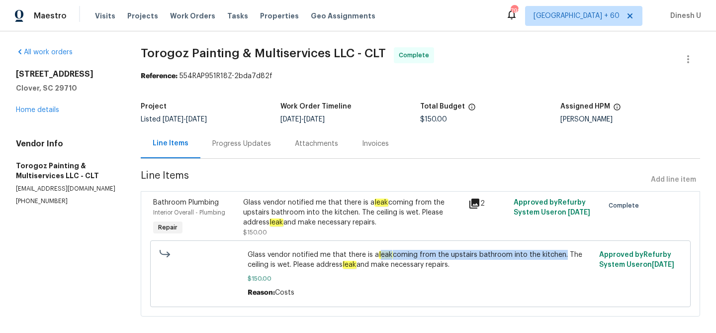
drag, startPoint x: 379, startPoint y: 255, endPoint x: 562, endPoint y: 254, distance: 183.0
click at [562, 254] on span "Glass vendor notified me that there is a leak coming from the upstairs bathroom…" at bounding box center [421, 260] width 346 height 20
copy span "eak coming from the upstairs bathroom into the kitchen"
click at [243, 147] on div "Progress Updates" at bounding box center [241, 144] width 59 height 10
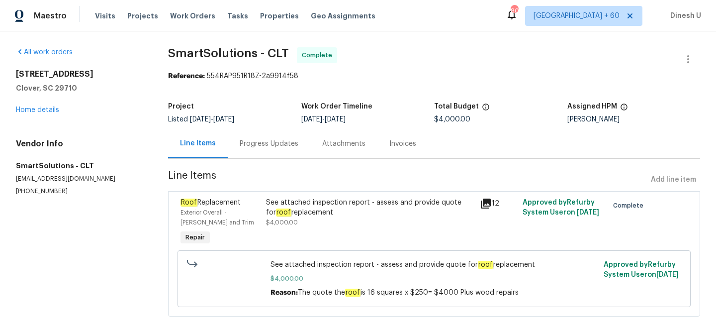
scroll to position [12, 0]
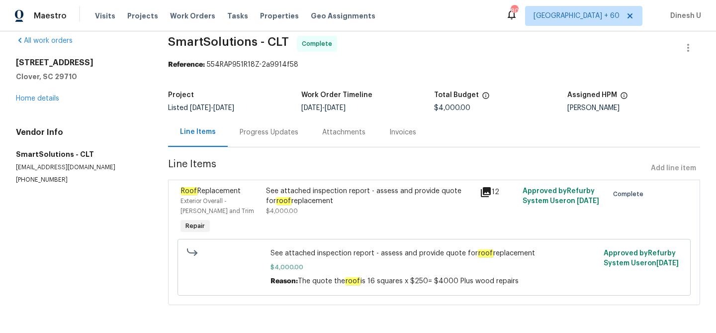
click at [275, 138] on div "Progress Updates" at bounding box center [269, 131] width 83 height 29
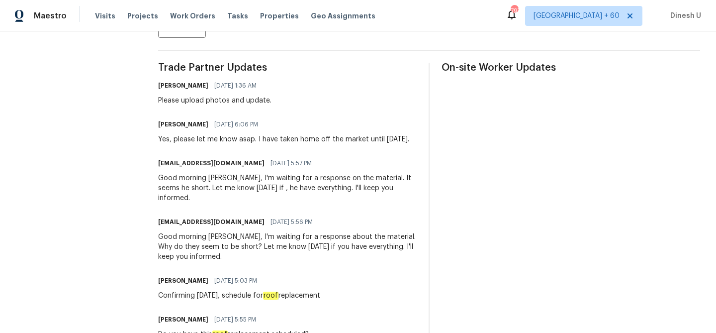
scroll to position [279, 0]
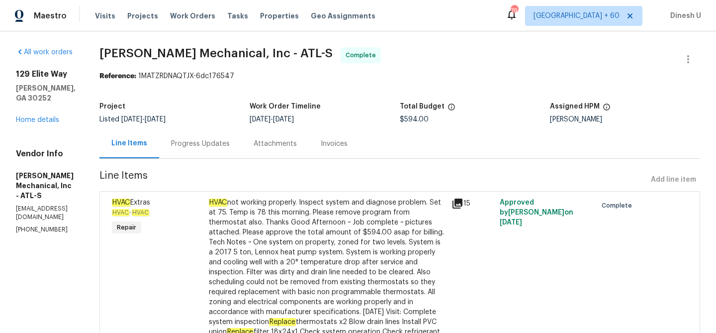
click at [230, 146] on div "Progress Updates" at bounding box center [200, 144] width 59 height 10
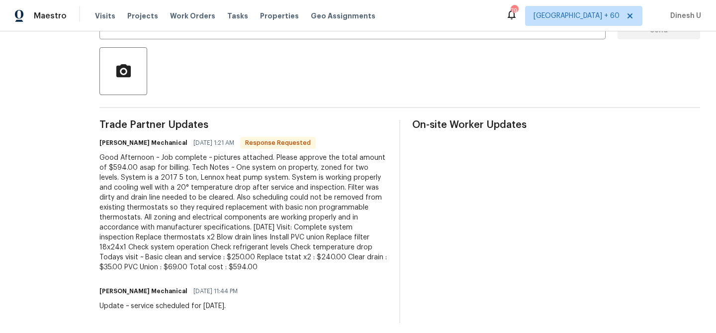
scroll to position [224, 0]
